Goal: Task Accomplishment & Management: Complete application form

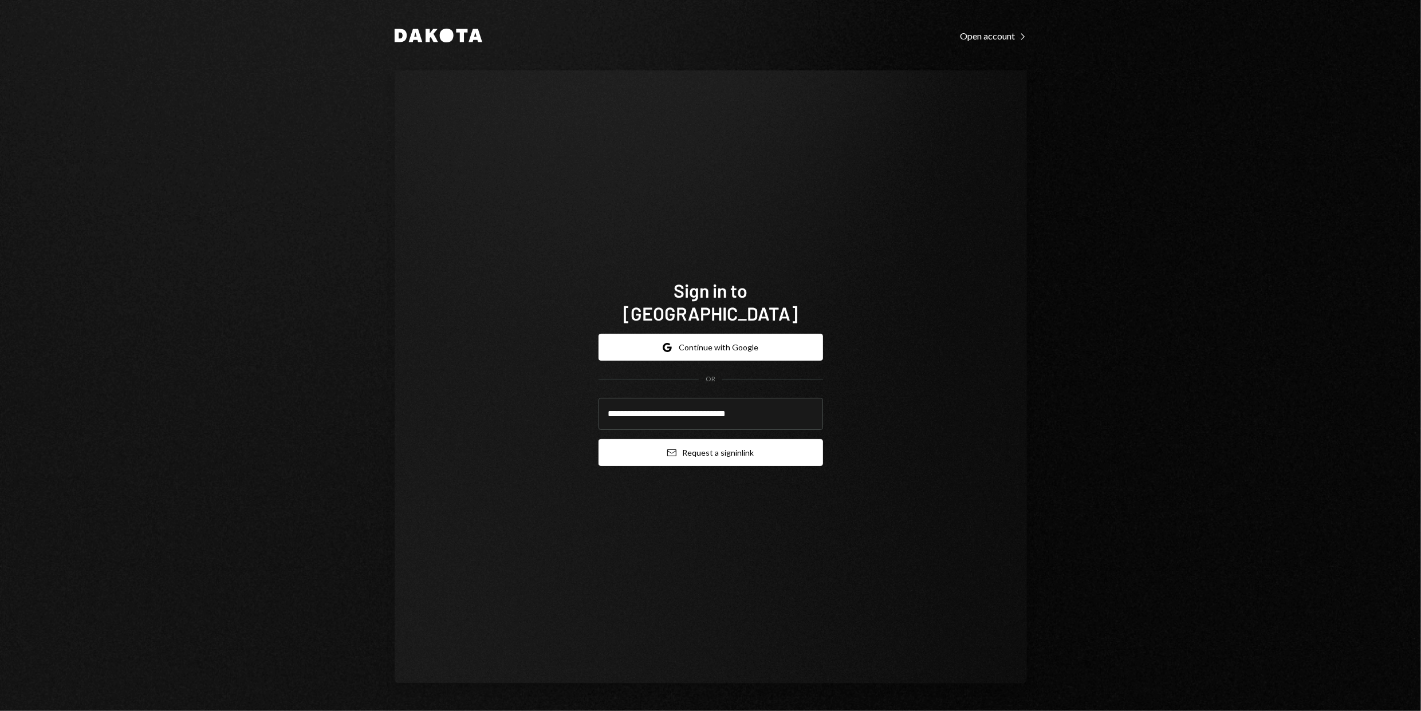
click at [729, 444] on button "Email Request a sign in link" at bounding box center [711, 452] width 225 height 27
